Goal: Register for event/course

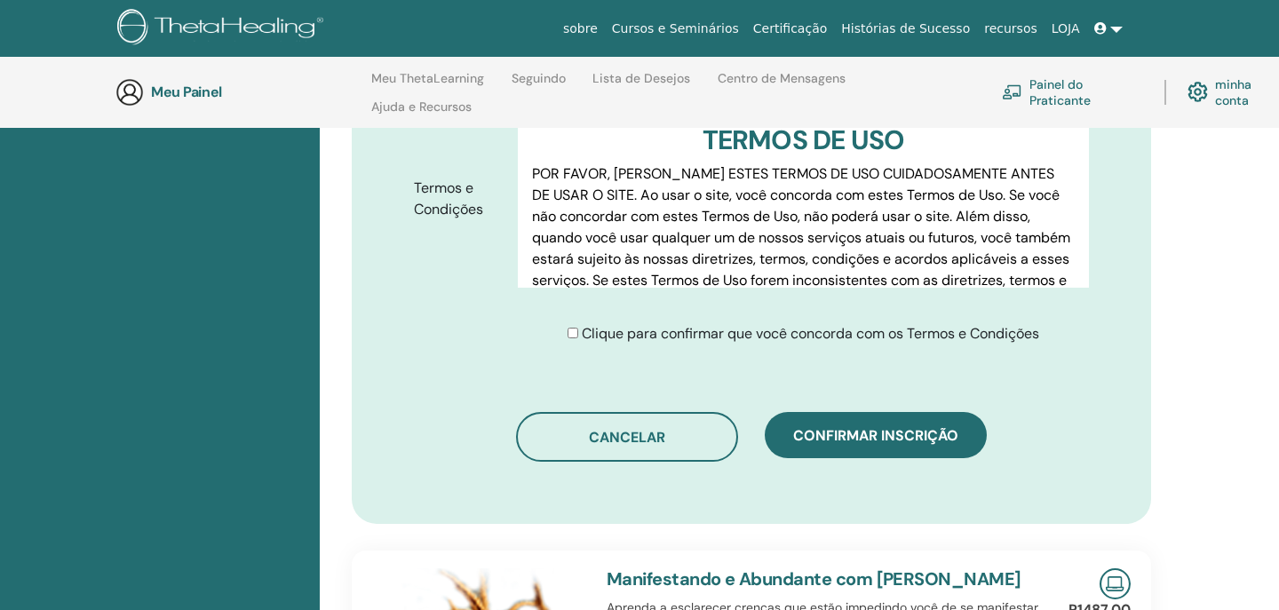
scroll to position [940, 0]
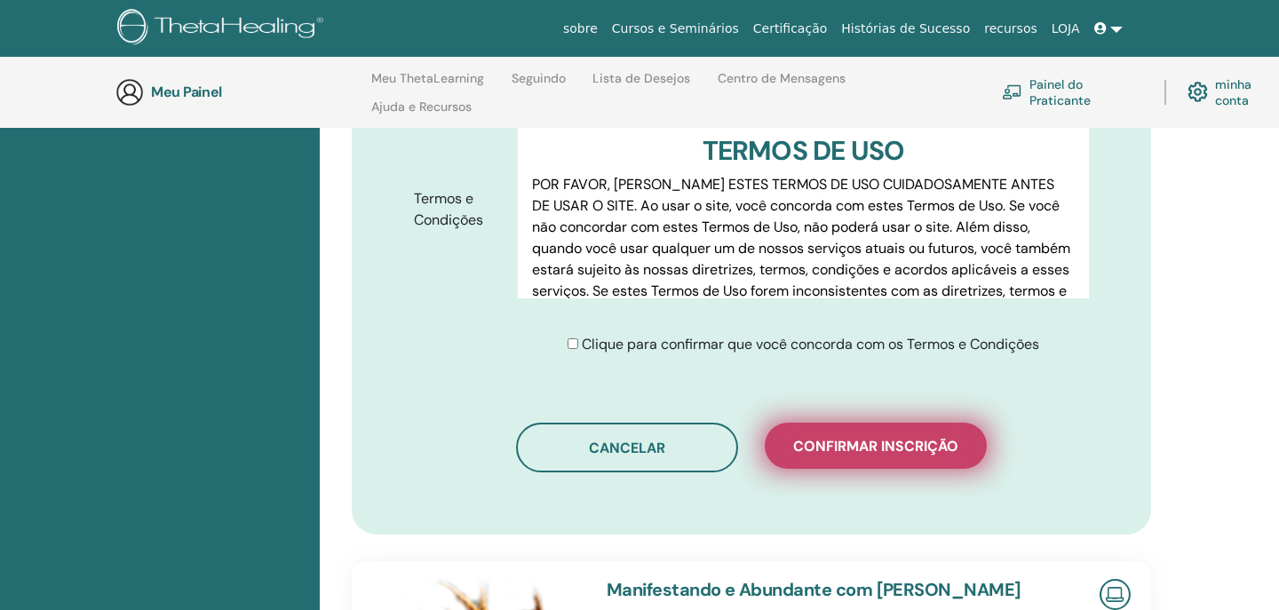
click at [876, 437] on span "CONFIRMAR INSCRIÇÃO" at bounding box center [875, 446] width 165 height 19
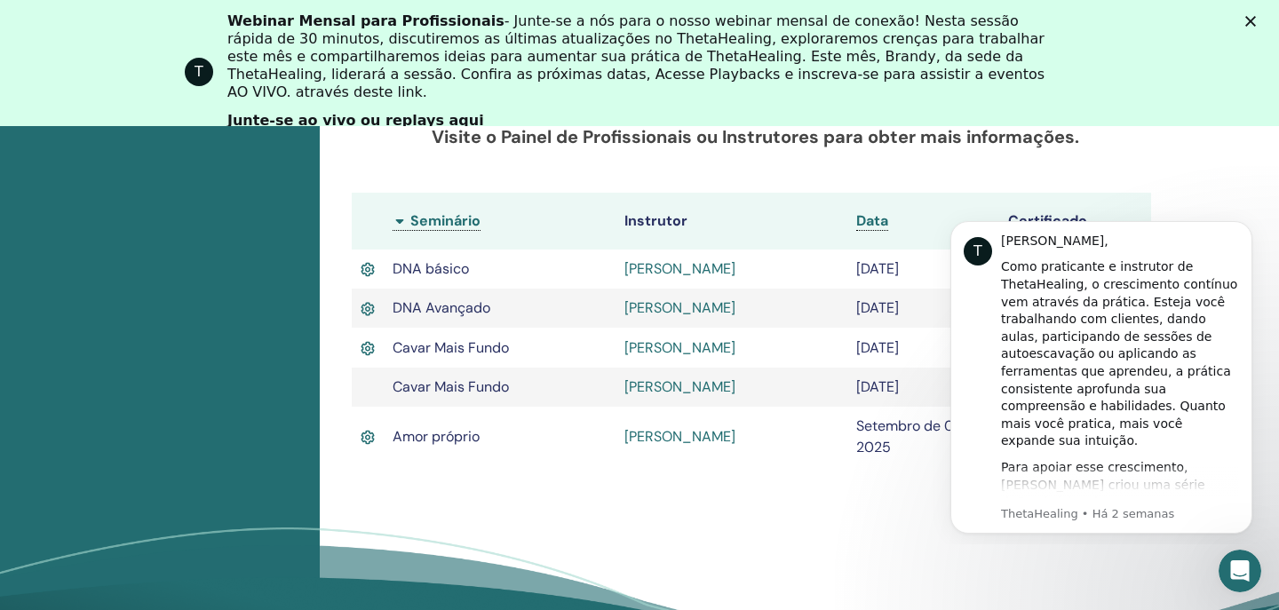
scroll to position [572, 0]
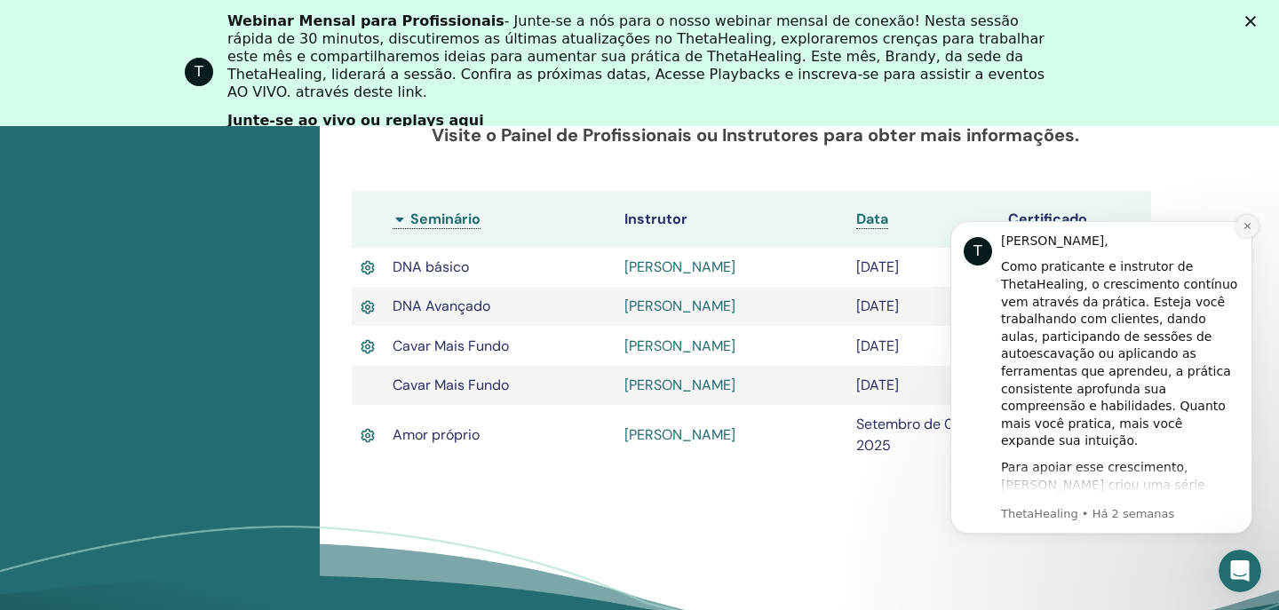
click at [1242, 225] on icon "Descartar notificação" at bounding box center [1247, 226] width 10 height 10
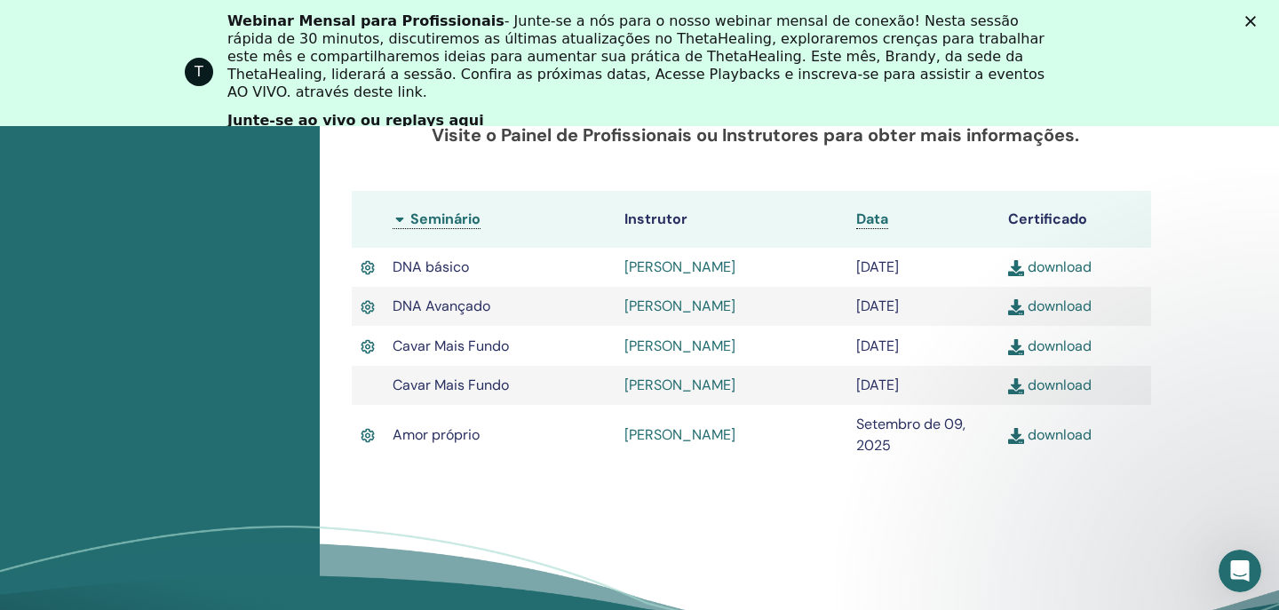
click at [362, 357] on img at bounding box center [368, 347] width 14 height 20
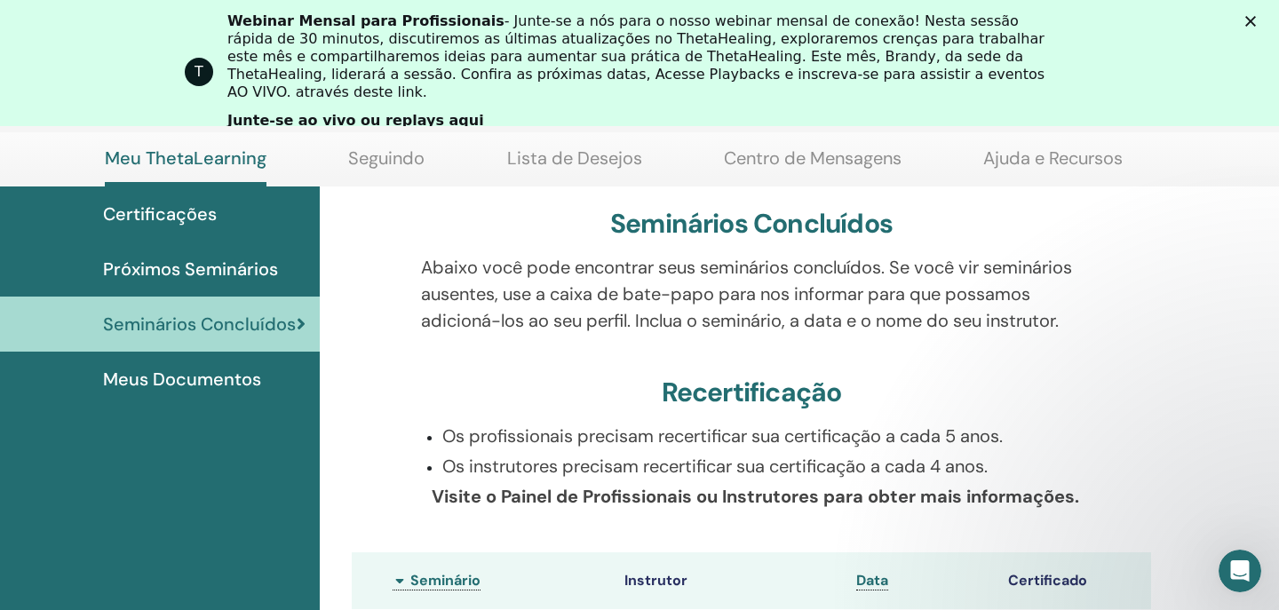
scroll to position [3, 0]
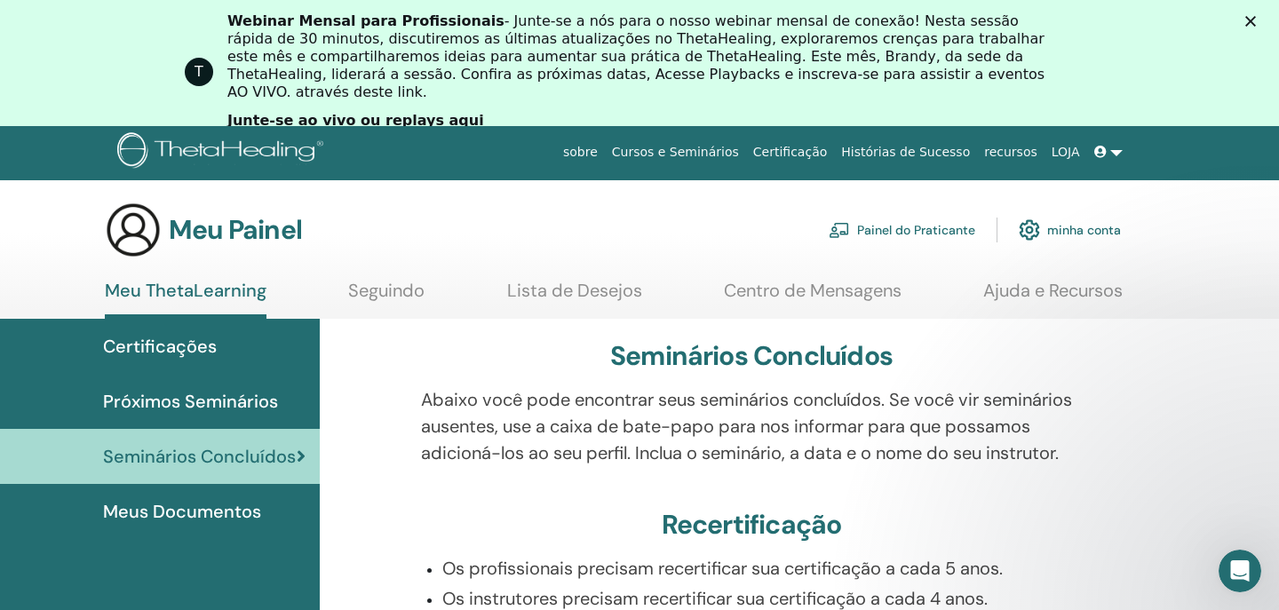
click at [231, 340] on div "Certificações" at bounding box center [159, 346] width 291 height 27
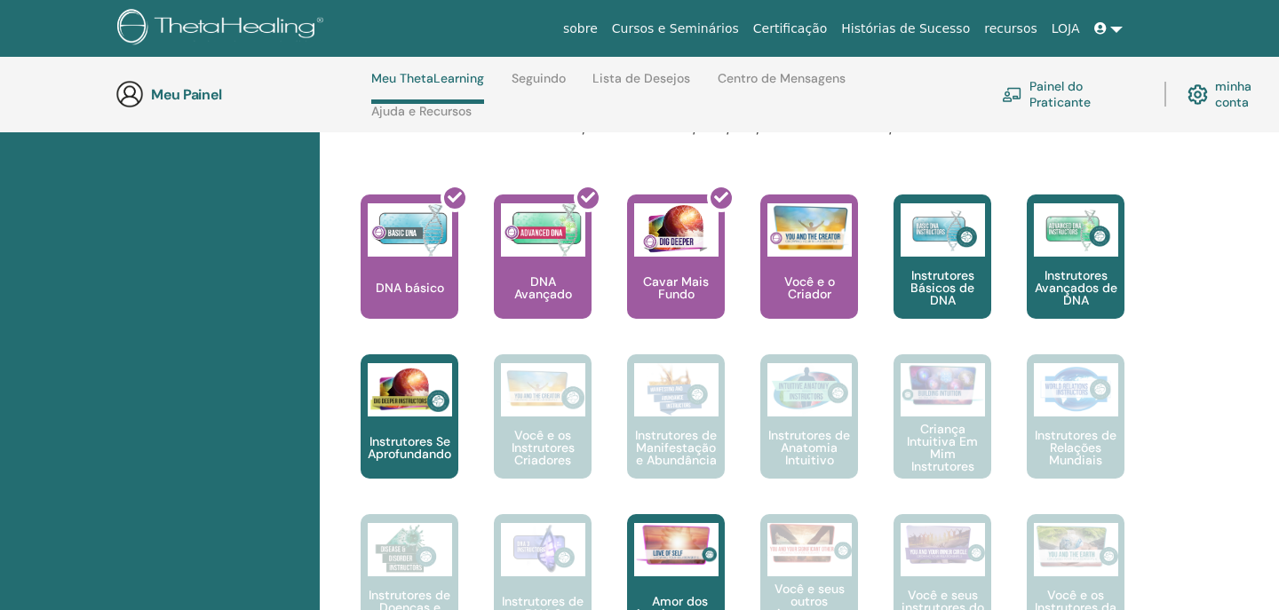
scroll to position [741, 0]
